Goal: Navigation & Orientation: Find specific page/section

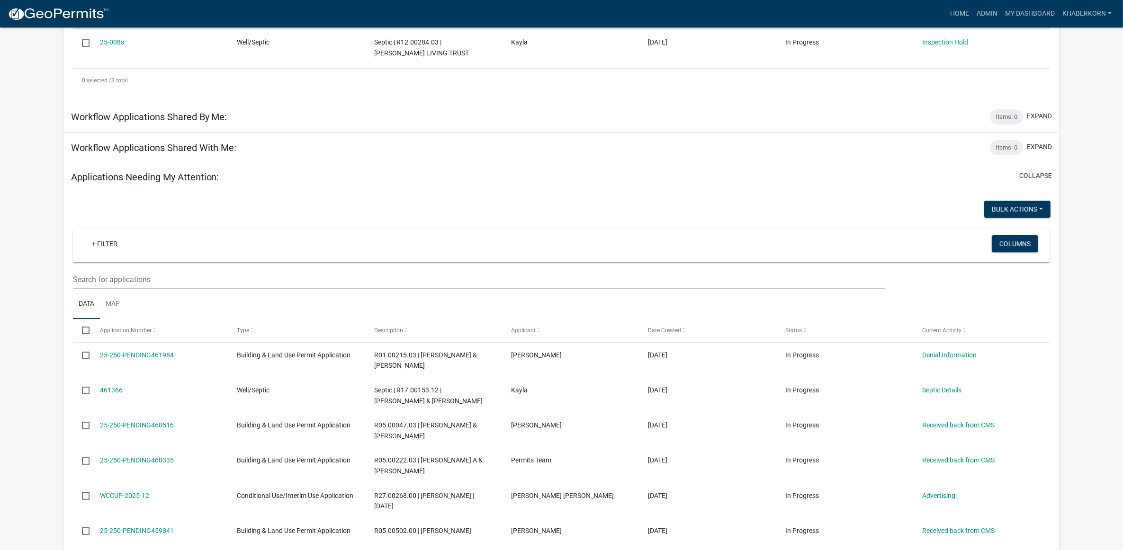
scroll to position [355, 0]
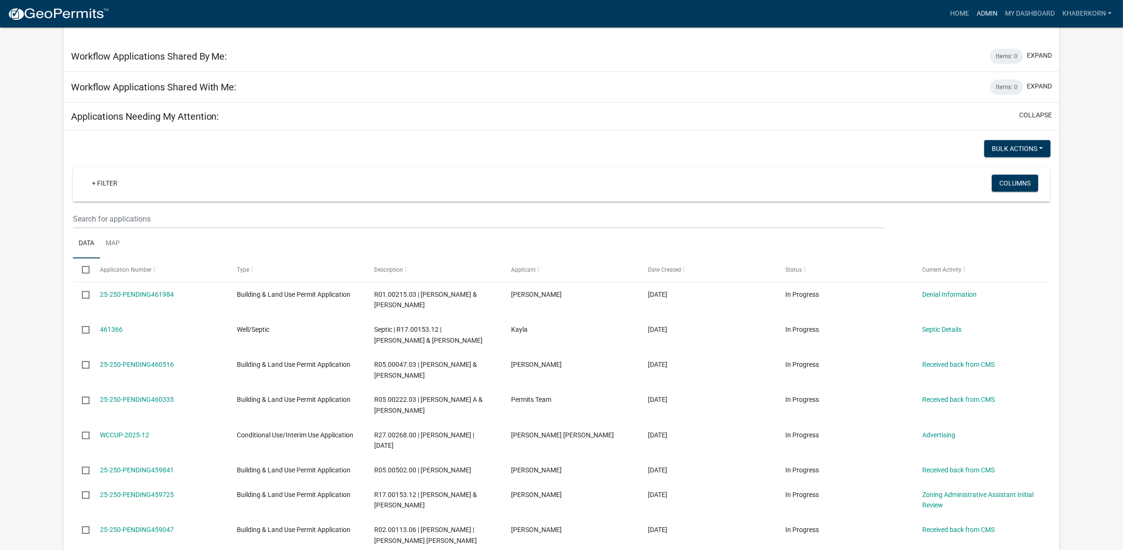
click at [981, 13] on link "Admin" at bounding box center [987, 14] width 28 height 18
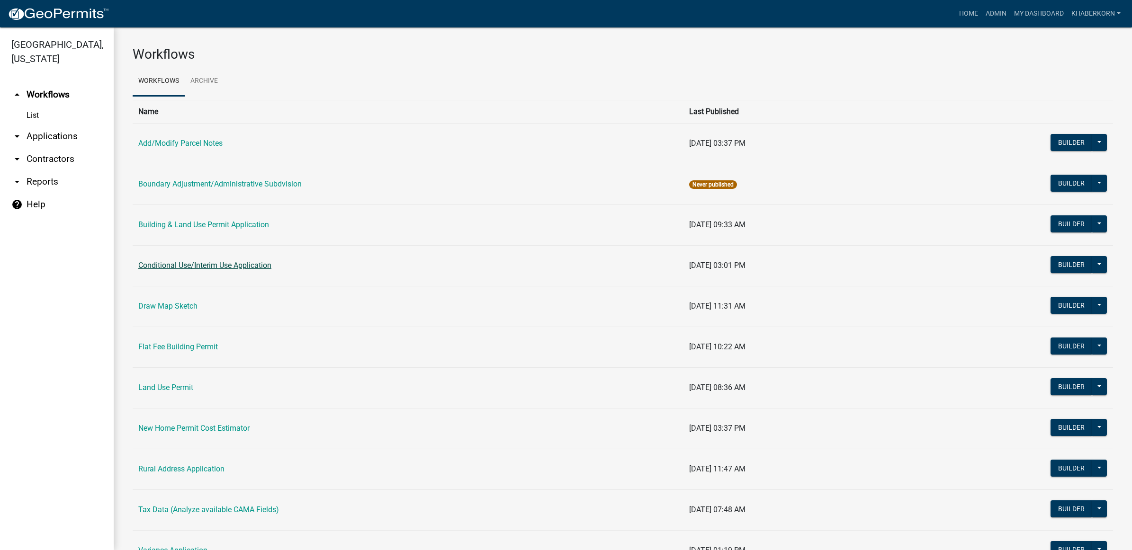
click at [195, 264] on link "Conditional Use/Interim Use Application" at bounding box center [204, 265] width 133 height 9
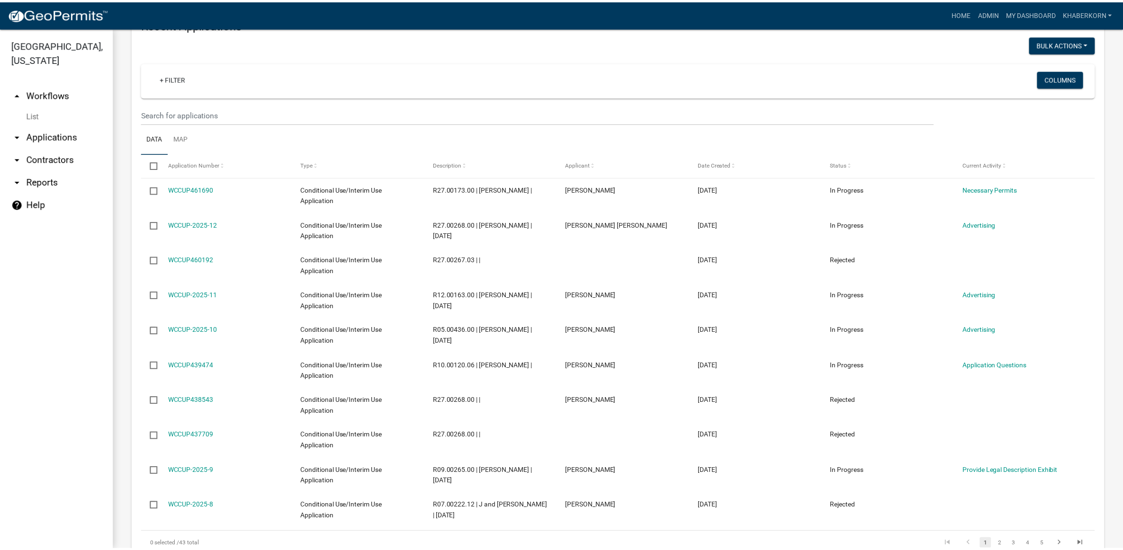
scroll to position [474, 0]
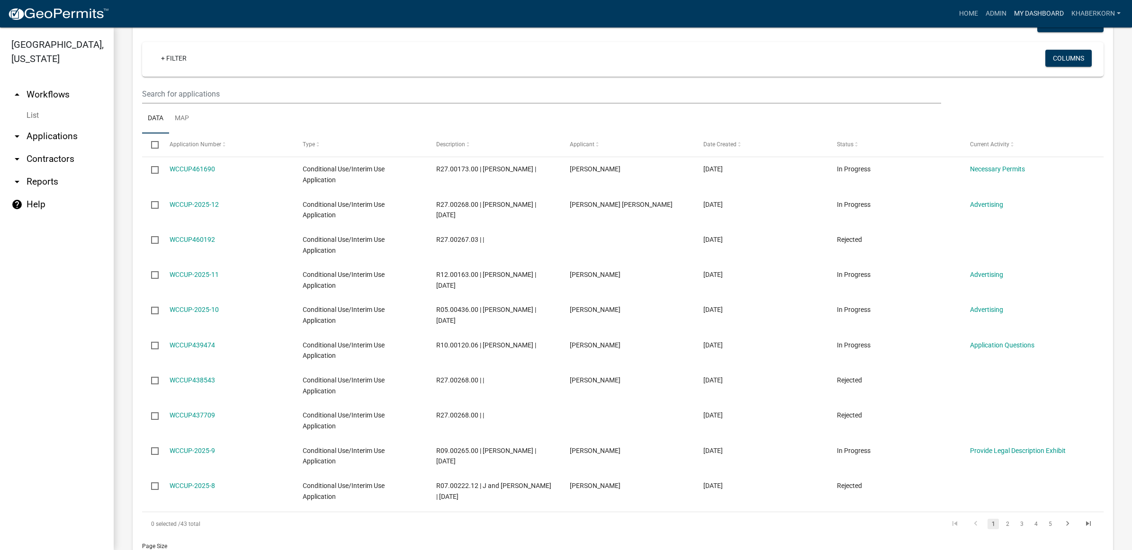
click at [1047, 6] on link "My Dashboard" at bounding box center [1038, 14] width 57 height 18
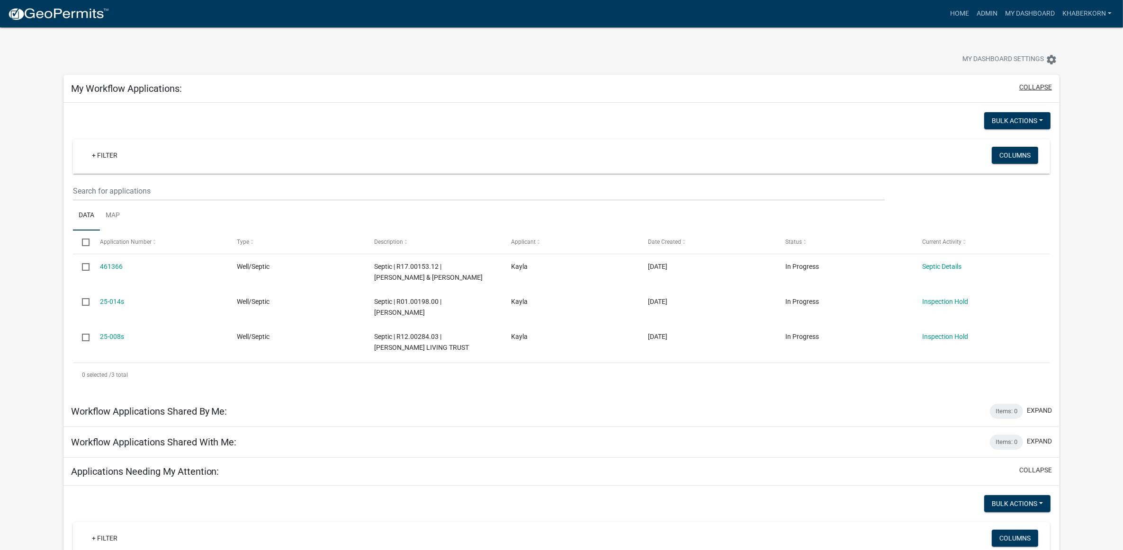
click at [1022, 90] on button "collapse" at bounding box center [1035, 87] width 33 height 10
